Goal: Transaction & Acquisition: Subscribe to service/newsletter

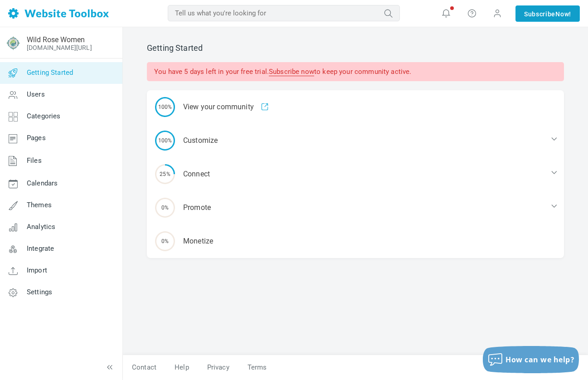
click at [543, 14] on link "Subscribe Now!" at bounding box center [547, 13] width 64 height 16
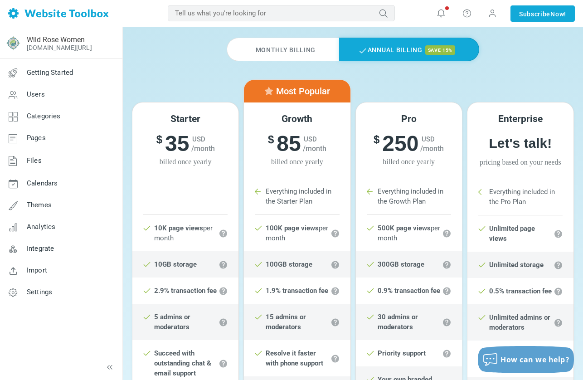
scroll to position [71, 0]
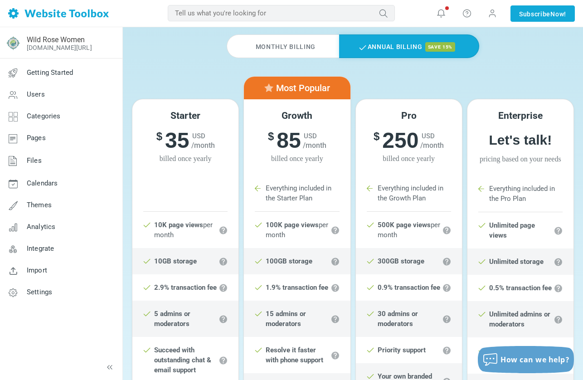
click at [166, 208] on li "Starter Plan" at bounding box center [185, 198] width 84 height 27
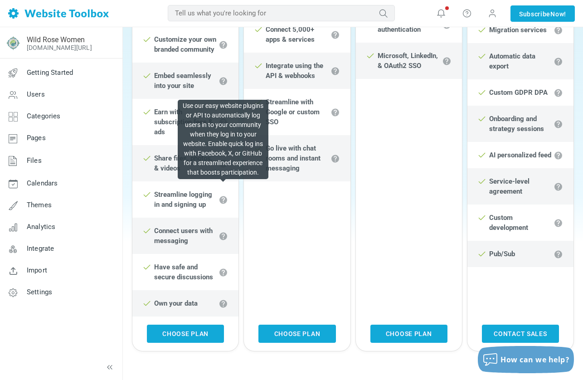
scroll to position [520, 0]
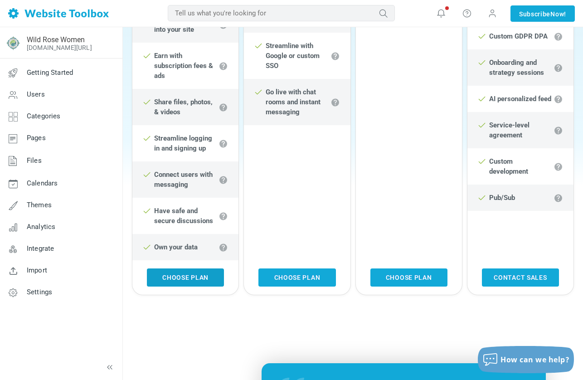
click at [188, 272] on link "Choose Plan" at bounding box center [185, 277] width 77 height 18
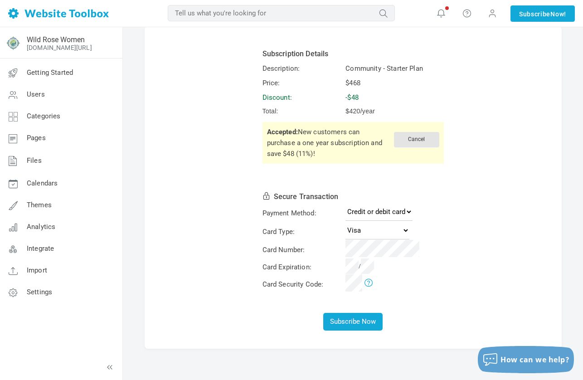
scroll to position [54, 0]
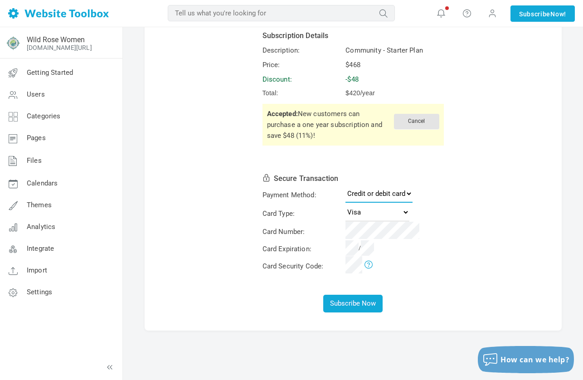
click at [389, 194] on select "Credit or debit card PayPal" at bounding box center [378, 193] width 67 height 18
click at [363, 306] on button "Subscribe Now" at bounding box center [352, 304] width 59 height 18
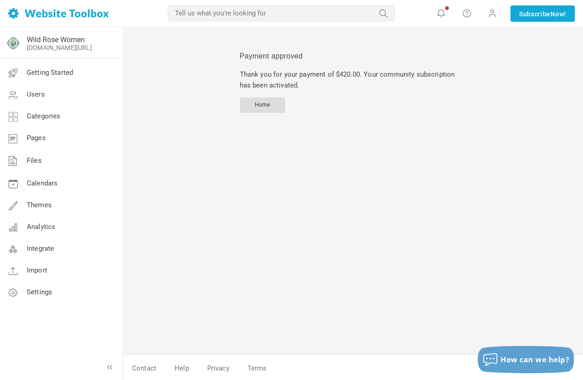
click at [271, 104] on link "Home" at bounding box center [262, 104] width 45 height 15
